Goal: Task Accomplishment & Management: Use online tool/utility

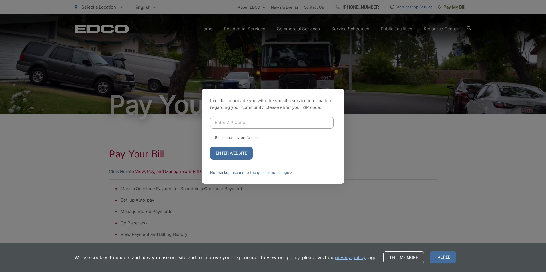
click at [261, 126] on input "Enter ZIP Code" at bounding box center [271, 123] width 123 height 12
type input "92007"
click at [212, 138] on input "Remember my preference" at bounding box center [212, 138] width 4 height 4
checkbox input "true"
click at [219, 151] on button "Enter Website" at bounding box center [231, 153] width 43 height 13
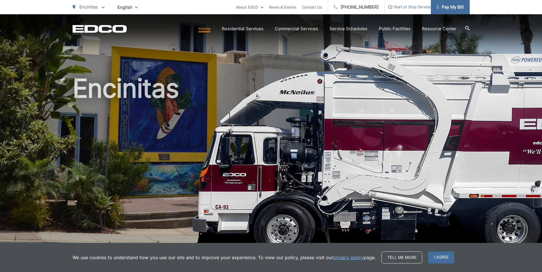
click at [447, 5] on span "Pay My Bill" at bounding box center [449, 7] width 27 height 7
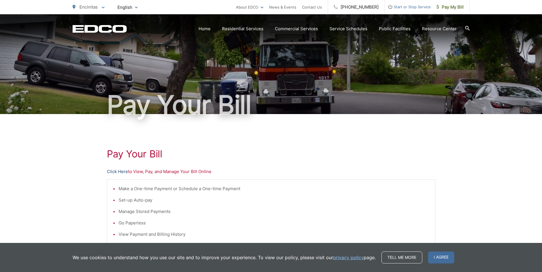
click at [120, 171] on link "Click Here" at bounding box center [117, 172] width 21 height 7
